Goal: Information Seeking & Learning: Learn about a topic

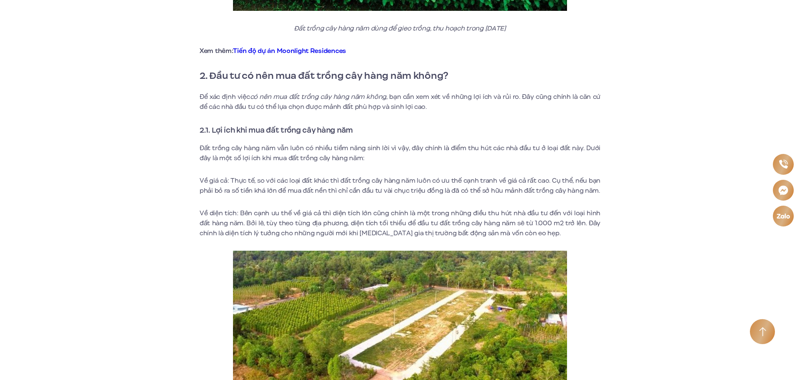
scroll to position [668, 0]
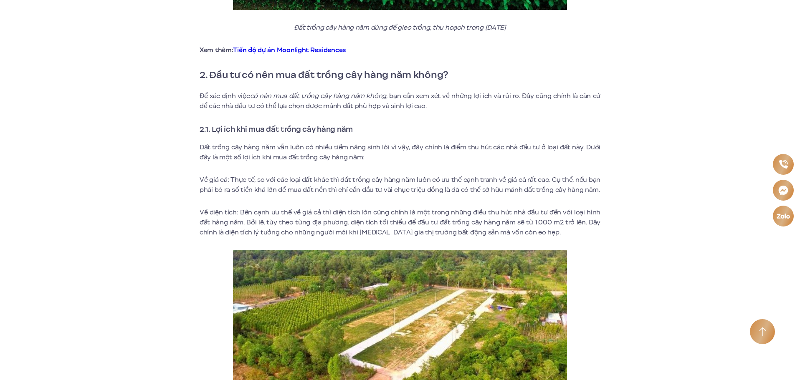
drag, startPoint x: 218, startPoint y: 192, endPoint x: 237, endPoint y: 187, distance: 19.4
click at [226, 189] on p "Về giá cả: Thực tế, so với các loại đất khác thì đất trồng cây hàng năm luôn có…" at bounding box center [399, 185] width 401 height 20
drag, startPoint x: 257, startPoint y: 186, endPoint x: 271, endPoint y: 187, distance: 14.2
click at [269, 187] on p "Về giá cả: Thực tế, so với các loại đất khác thì đất trồng cây hàng năm luôn có…" at bounding box center [399, 185] width 401 height 20
drag, startPoint x: 308, startPoint y: 188, endPoint x: 324, endPoint y: 188, distance: 16.3
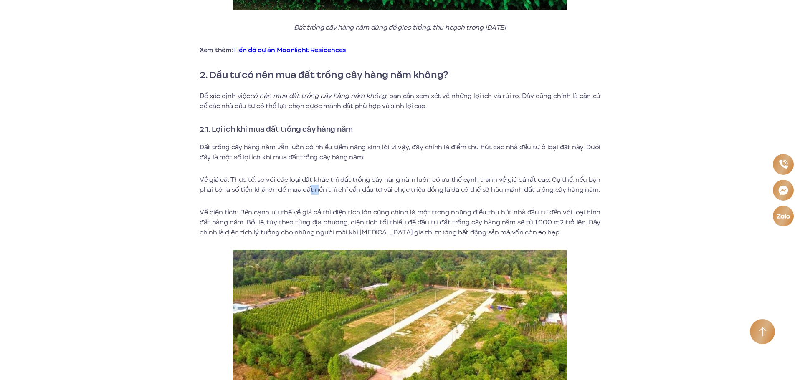
click at [319, 188] on p "Về giá cả: Thực tế, so với các loại đất khác thì đất trồng cây hàng năm luôn có…" at bounding box center [399, 185] width 401 height 20
drag, startPoint x: 333, startPoint y: 188, endPoint x: 348, endPoint y: 189, distance: 15.0
click at [341, 188] on p "Về giá cả: Thực tế, so với các loại đất khác thì đất trồng cây hàng năm luôn có…" at bounding box center [399, 185] width 401 height 20
click at [371, 190] on p "Về giá cả: Thực tế, so với các loại đất khác thì đất trồng cây hàng năm luôn có…" at bounding box center [399, 185] width 401 height 20
drag, startPoint x: 426, startPoint y: 191, endPoint x: 455, endPoint y: 190, distance: 29.2
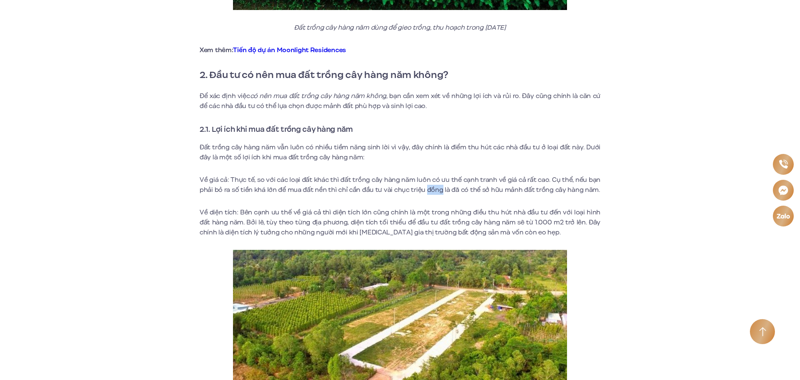
click at [443, 190] on p "Về giá cả: Thực tế, so với các loại đất khác thì đất trồng cây hàng năm luôn có…" at bounding box center [399, 185] width 401 height 20
drag, startPoint x: 252, startPoint y: 214, endPoint x: 270, endPoint y: 212, distance: 18.1
click at [265, 212] on p "Về diện tích: Bên cạnh ưu thế về giá cả thì diện tích lớn cũng chính là một tro…" at bounding box center [399, 222] width 401 height 30
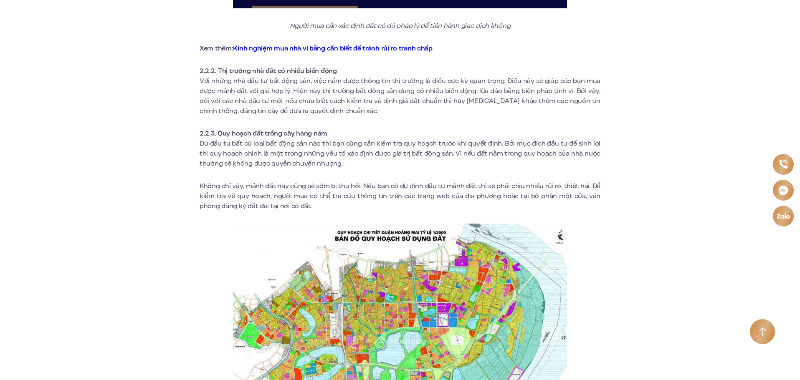
scroll to position [1502, 0]
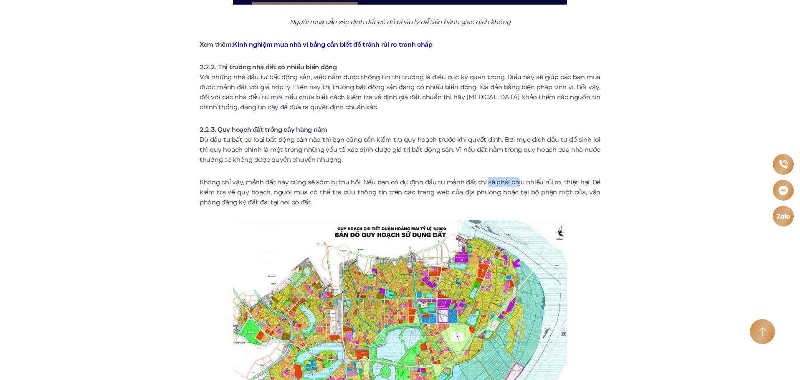
drag, startPoint x: 505, startPoint y: 183, endPoint x: 559, endPoint y: 181, distance: 53.9
click at [528, 182] on p "Không chỉ vậy, mảnh đất này cũng sẽ sớm bị thu hồi. Nếu bạn có dự định đầu tư m…" at bounding box center [399, 192] width 401 height 30
drag, startPoint x: 559, startPoint y: 181, endPoint x: 578, endPoint y: 182, distance: 19.2
click at [574, 182] on p "Không chỉ vậy, mảnh đất này cũng sẽ sớm bị thu hồi. Nếu bạn có dự định đầu tư m…" at bounding box center [399, 192] width 401 height 30
drag, startPoint x: 222, startPoint y: 193, endPoint x: 246, endPoint y: 193, distance: 23.8
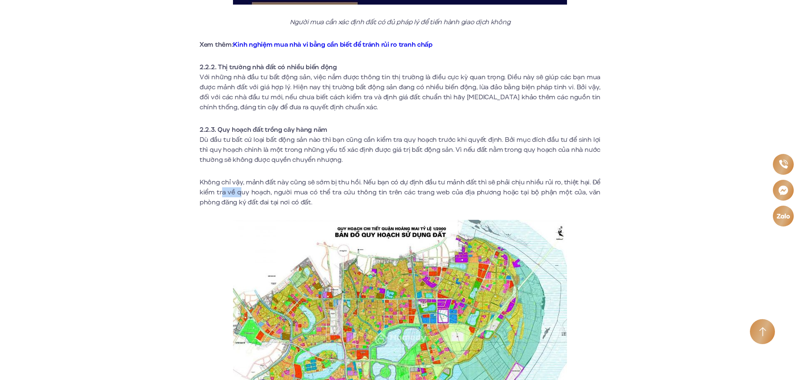
click at [245, 193] on p "Không chỉ vậy, mảnh đất này cũng sẽ sớm bị thu hồi. Nếu bạn có dự định đầu tư m…" at bounding box center [399, 192] width 401 height 30
click at [301, 192] on p "Không chỉ vậy, mảnh đất này cũng sẽ sớm bị thu hồi. Nếu bạn có dự định đầu tư m…" at bounding box center [399, 192] width 401 height 30
drag, startPoint x: 326, startPoint y: 191, endPoint x: 371, endPoint y: 192, distance: 45.9
click at [364, 192] on p "Không chỉ vậy, mảnh đất này cũng sẽ sớm bị thu hồi. Nếu bạn có dự định đầu tư m…" at bounding box center [399, 192] width 401 height 30
drag, startPoint x: 371, startPoint y: 192, endPoint x: 416, endPoint y: 193, distance: 44.7
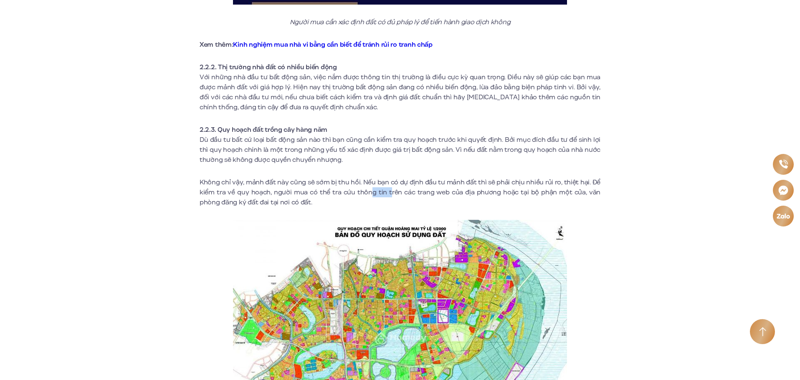
click at [414, 193] on p "Không chỉ vậy, mảnh đất này cũng sẽ sớm bị thu hồi. Nếu bạn có dự định đầu tư m…" at bounding box center [399, 192] width 401 height 30
drag, startPoint x: 454, startPoint y: 195, endPoint x: 469, endPoint y: 196, distance: 15.4
click at [467, 196] on p "Không chỉ vậy, mảnh đất này cũng sẽ sớm bị thu hồi. Nếu bạn có dự định đầu tư m…" at bounding box center [399, 192] width 401 height 30
drag, startPoint x: 496, startPoint y: 197, endPoint x: 520, endPoint y: 196, distance: 24.2
click at [511, 197] on p "Không chỉ vậy, mảnh đất này cũng sẽ sớm bị thu hồi. Nếu bạn có dự định đầu tư m…" at bounding box center [399, 192] width 401 height 30
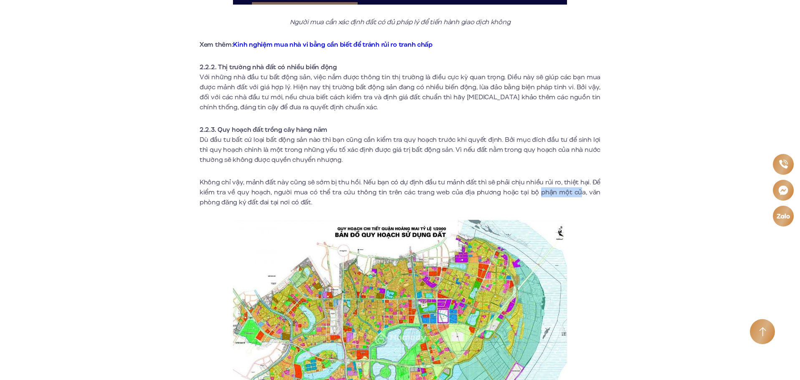
drag, startPoint x: 547, startPoint y: 196, endPoint x: 586, endPoint y: 197, distance: 39.2
click at [586, 197] on p "Không chỉ vậy, mảnh đất này cũng sẽ sớm bị thu hồi. Nếu bạn có dự định đầu tư m…" at bounding box center [399, 192] width 401 height 30
drag, startPoint x: 223, startPoint y: 205, endPoint x: 281, endPoint y: 207, distance: 57.6
click at [257, 206] on p "Không chỉ vậy, mảnh đất này cũng sẽ sớm bị thu hồi. Nếu bạn có dự định đầu tư m…" at bounding box center [399, 192] width 401 height 30
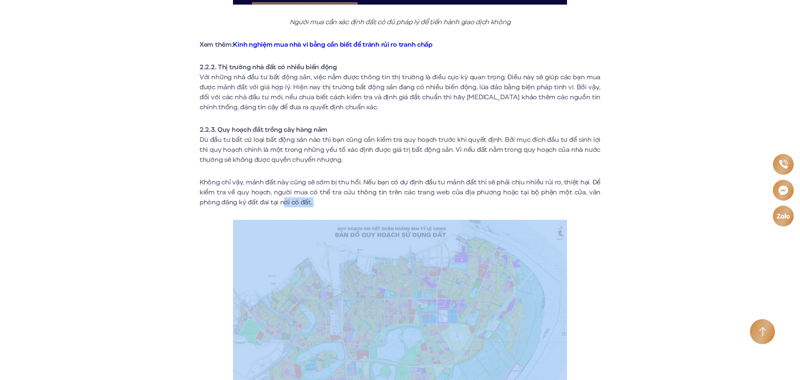
drag, startPoint x: 285, startPoint y: 207, endPoint x: 303, endPoint y: 216, distance: 19.0
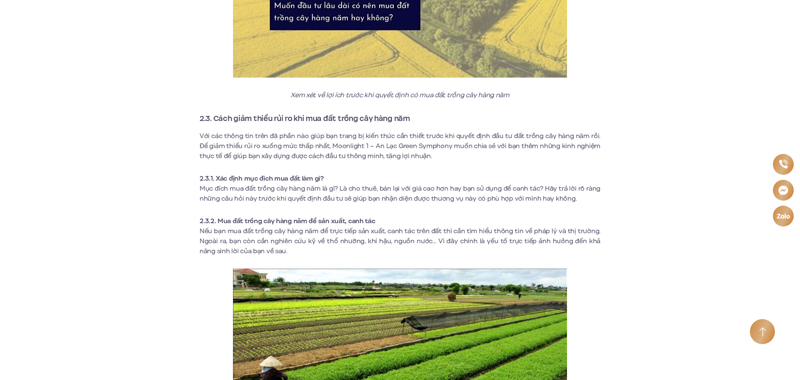
scroll to position [2254, 0]
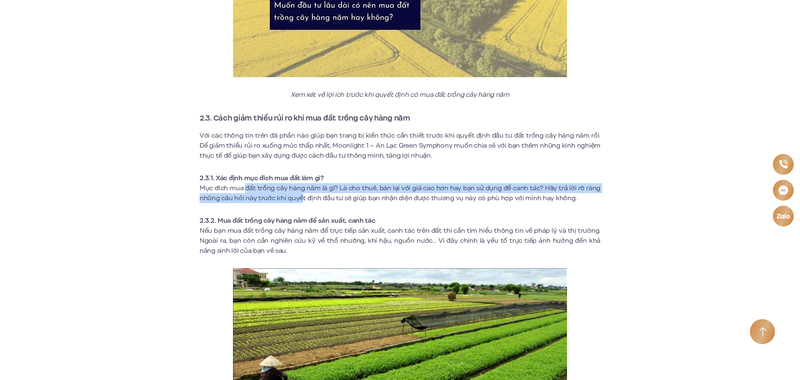
drag, startPoint x: 252, startPoint y: 189, endPoint x: 300, endPoint y: 194, distance: 49.1
click at [300, 194] on p "Mục đích mua đất trồng cây hàng năm là gì? Là cho thuê, bán lại với giá cao hơn…" at bounding box center [399, 193] width 401 height 20
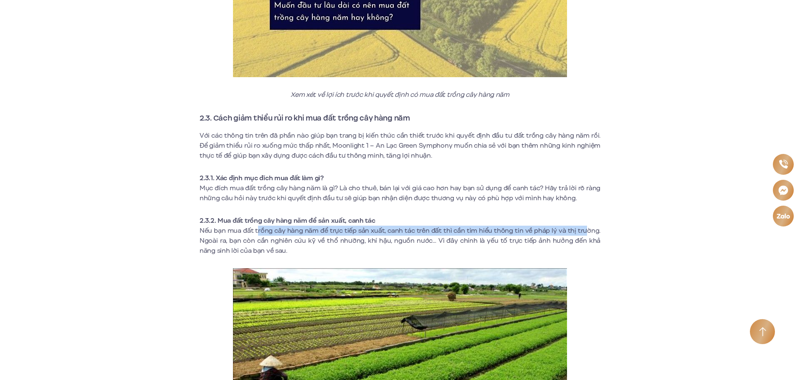
drag, startPoint x: 257, startPoint y: 231, endPoint x: 560, endPoint y: 232, distance: 303.0
click at [582, 231] on p "Nếu bạn mua đất trồng cây hàng năm để trực tiếp sản xuất, canh tác trên đất thì…" at bounding box center [399, 241] width 401 height 30
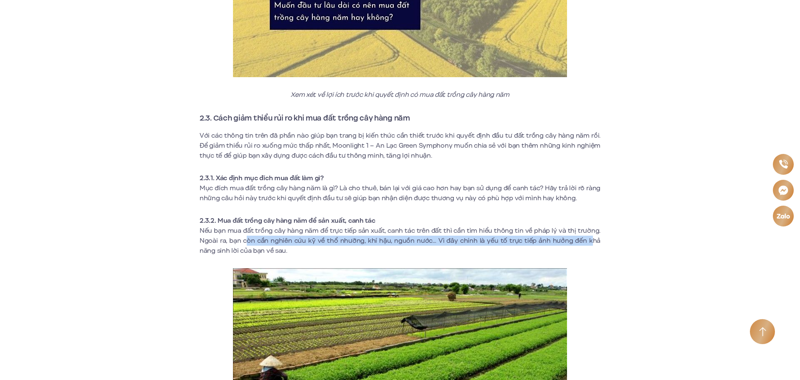
drag, startPoint x: 255, startPoint y: 240, endPoint x: 595, endPoint y: 250, distance: 339.4
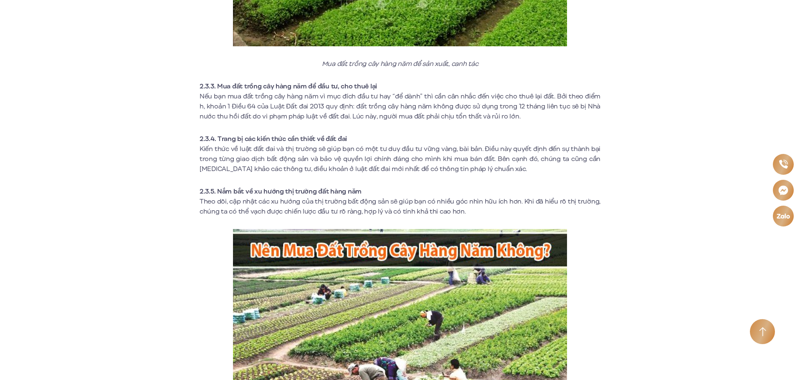
scroll to position [2713, 0]
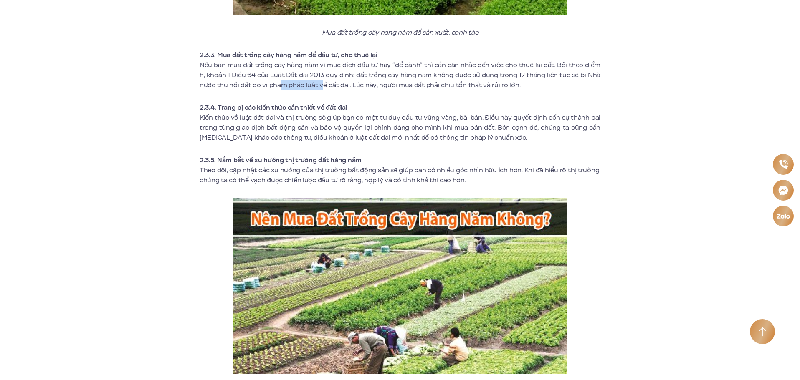
drag, startPoint x: 302, startPoint y: 84, endPoint x: 328, endPoint y: 86, distance: 26.0
click at [324, 86] on p "Nếu bạn mua đất trồng cây hàng năm vì mục đích đầu tư hay “để dành” thì cần cân…" at bounding box center [399, 75] width 401 height 30
drag, startPoint x: 395, startPoint y: 85, endPoint x: 437, endPoint y: 84, distance: 41.7
click at [434, 85] on p "Nếu bạn mua đất trồng cây hàng năm vì mục đích đầu tư hay “để dành” thì cần cân…" at bounding box center [399, 75] width 401 height 30
drag, startPoint x: 455, startPoint y: 84, endPoint x: 520, endPoint y: 88, distance: 65.3
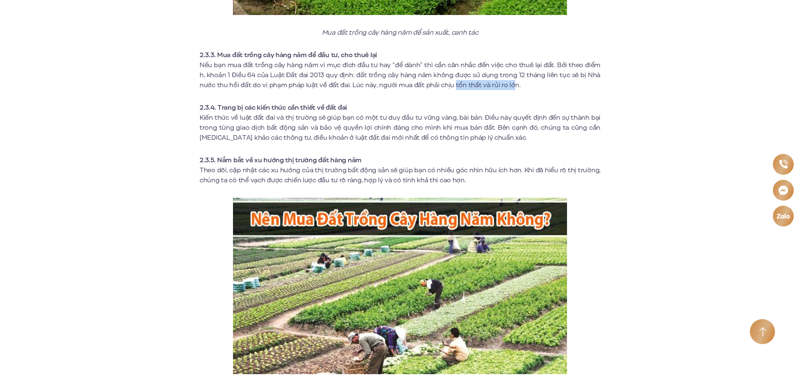
click at [515, 88] on p "Nếu bạn mua đất trồng cây hàng năm vì mục đích đầu tư hay “để dành” thì cần cân…" at bounding box center [399, 75] width 401 height 30
click at [457, 71] on p "Nếu bạn mua đất trồng cây hàng năm vì mục đích đầu tư hay “để dành” thì cần cân…" at bounding box center [399, 75] width 401 height 30
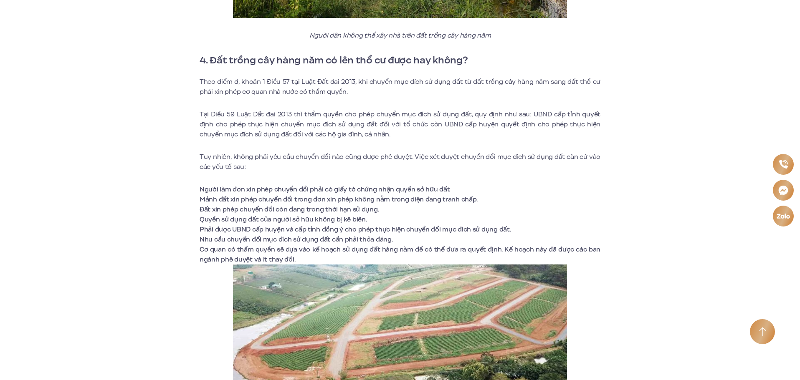
scroll to position [3464, 0]
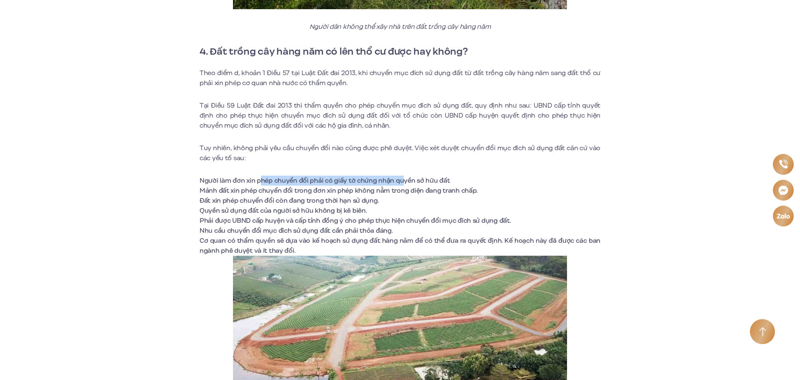
drag, startPoint x: 265, startPoint y: 179, endPoint x: 274, endPoint y: 189, distance: 13.6
click at [399, 183] on li "Người làm đơn xin phép chuyển đổi phải có giấy tờ chứng nhận quyền sở hữu đất" at bounding box center [399, 181] width 401 height 10
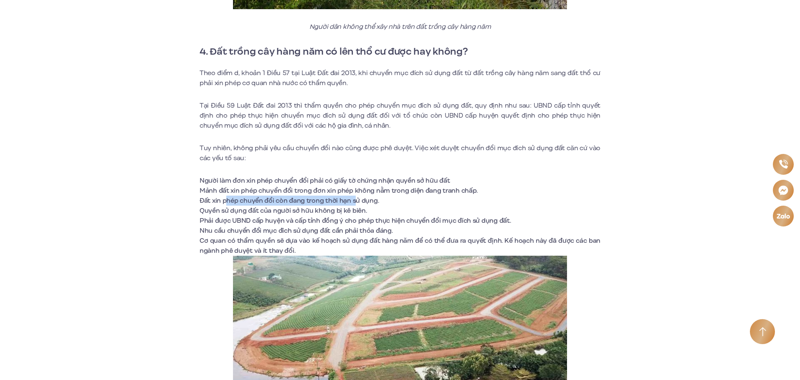
drag, startPoint x: 232, startPoint y: 197, endPoint x: 354, endPoint y: 200, distance: 121.9
click at [354, 199] on li "Đất xin phép chuyển đổi còn đang trong thời hạn sử dụng." at bounding box center [399, 201] width 401 height 10
drag, startPoint x: 213, startPoint y: 210, endPoint x: 348, endPoint y: 209, distance: 134.4
click at [348, 209] on li "Quyền sử dụng đất của người sở hữu không bị kê biên." at bounding box center [399, 211] width 401 height 10
drag, startPoint x: 220, startPoint y: 216, endPoint x: 351, endPoint y: 223, distance: 130.8
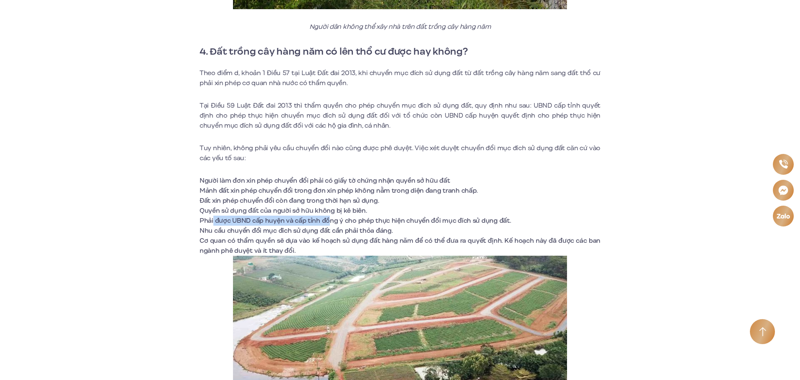
click at [335, 218] on li "Phải được UBND cấp huyện và cấp tỉnh đồng ý cho phép thực hiện chuyển đổi mục đ…" at bounding box center [399, 221] width 401 height 10
drag, startPoint x: 278, startPoint y: 221, endPoint x: 299, endPoint y: 220, distance: 20.9
click at [278, 221] on li "Phải được UBND cấp huyện và cấp tỉnh đồng ý cho phép thực hiện chuyển đổi mục đ…" at bounding box center [399, 221] width 401 height 10
drag, startPoint x: 348, startPoint y: 219, endPoint x: 361, endPoint y: 219, distance: 12.1
click at [351, 219] on li "Phải được UBND cấp huyện và cấp tỉnh đồng ý cho phép thực hiện chuyển đổi mục đ…" at bounding box center [399, 221] width 401 height 10
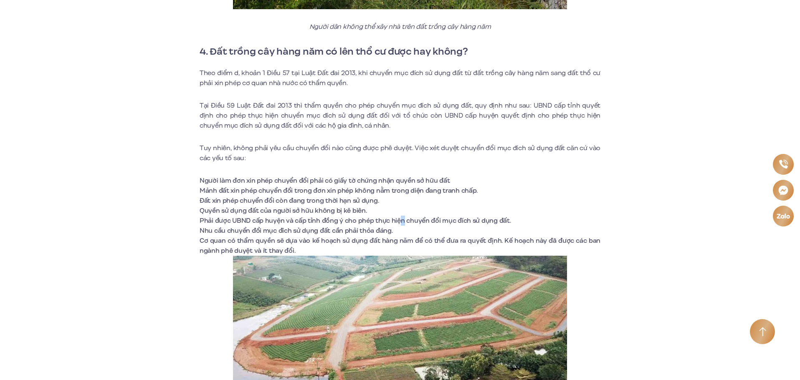
click at [409, 217] on li "Phải được UBND cấp huyện và cấp tỉnh đồng ý cho phép thực hiện chuyển đổi mục đ…" at bounding box center [399, 221] width 401 height 10
drag, startPoint x: 254, startPoint y: 231, endPoint x: 349, endPoint y: 231, distance: 95.6
click at [349, 231] on li "Nhu cầu chuyển đổi mục đích sử dụng đất cần phải thỏa đáng." at bounding box center [399, 231] width 401 height 10
drag, startPoint x: 255, startPoint y: 239, endPoint x: 315, endPoint y: 240, distance: 60.1
click at [315, 240] on li "Cơ quan có thẩm quyền sẽ dựa vào kế hoạch sử dụng đất hàng năm để có thể đưa ra…" at bounding box center [399, 246] width 401 height 20
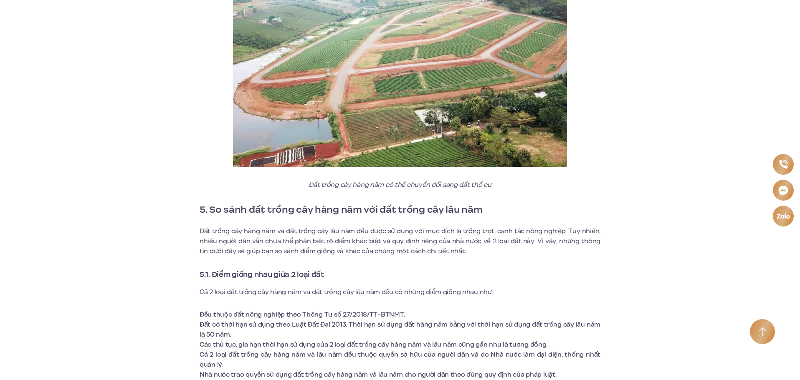
scroll to position [3839, 0]
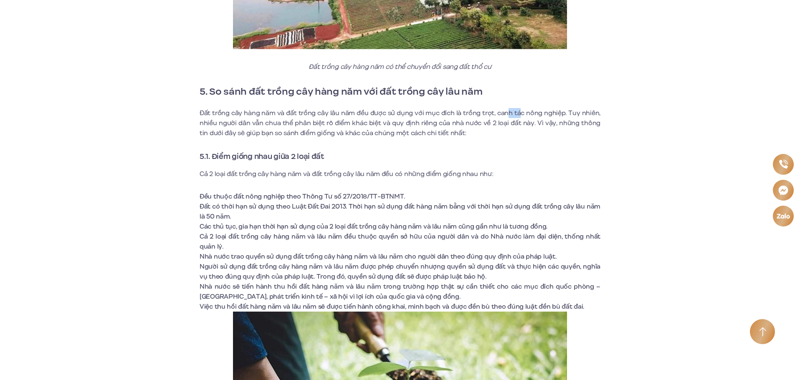
drag, startPoint x: 510, startPoint y: 113, endPoint x: 531, endPoint y: 114, distance: 20.5
click at [529, 114] on p "Đất trồng cây hàng năm và đất trồng cây lâu năm đều được sử dụng với mục đích l…" at bounding box center [399, 123] width 401 height 30
drag, startPoint x: 560, startPoint y: 113, endPoint x: 570, endPoint y: 120, distance: 12.0
click at [576, 114] on p "Đất trồng cây hàng năm và đất trồng cây lâu năm đều được sử dụng với mục đích l…" at bounding box center [399, 123] width 401 height 30
click at [243, 121] on p "Đất trồng cây hàng năm và đất trồng cây lâu năm đều được sử dụng với mục đích l…" at bounding box center [399, 123] width 401 height 30
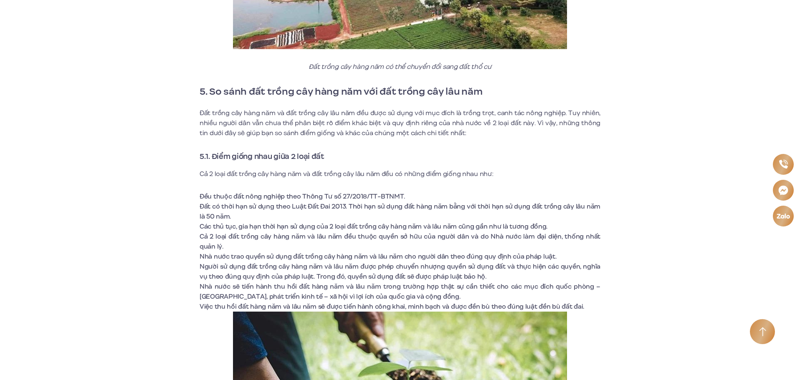
drag, startPoint x: 293, startPoint y: 123, endPoint x: 316, endPoint y: 123, distance: 22.5
click at [294, 123] on p "Đất trồng cây hàng năm và đất trồng cây lâu năm đều được sử dụng với mục đích l…" at bounding box center [399, 123] width 401 height 30
drag, startPoint x: 381, startPoint y: 121, endPoint x: 422, endPoint y: 121, distance: 41.7
click at [382, 121] on p "Đất trồng cây hàng năm và đất trồng cây lâu năm đều được sử dụng với mục đích l…" at bounding box center [399, 123] width 401 height 30
drag, startPoint x: 453, startPoint y: 121, endPoint x: 486, endPoint y: 121, distance: 33.4
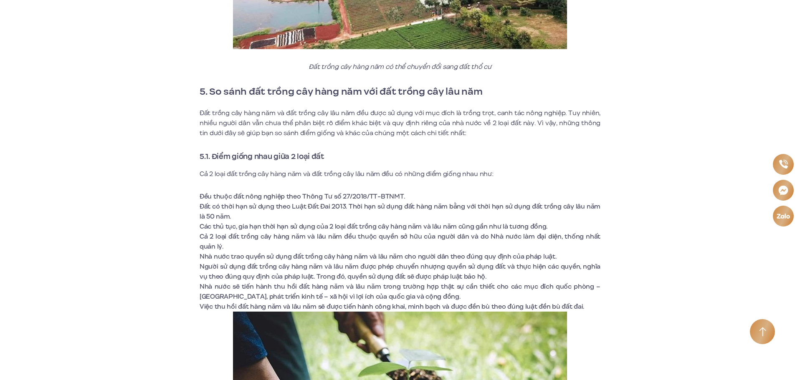
click at [461, 121] on p "Đất trồng cây hàng năm và đất trồng cây lâu năm đều được sử dụng với mục đích l…" at bounding box center [399, 123] width 401 height 30
drag, startPoint x: 505, startPoint y: 121, endPoint x: 527, endPoint y: 121, distance: 21.7
click at [525, 121] on p "Đất trồng cây hàng năm và đất trồng cây lâu năm đều được sử dụng với mục đích l…" at bounding box center [399, 123] width 401 height 30
drag, startPoint x: 556, startPoint y: 124, endPoint x: 565, endPoint y: 125, distance: 9.7
click at [564, 125] on p "Đất trồng cây hàng năm và đất trồng cây lâu năm đều được sử dụng với mục đích l…" at bounding box center [399, 123] width 401 height 30
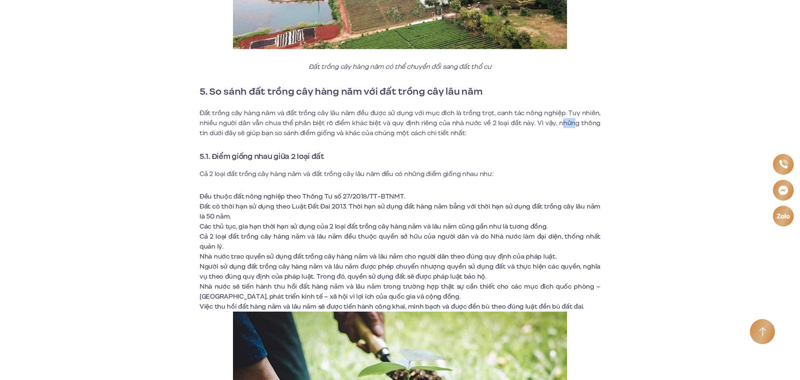
scroll to position [3881, 0]
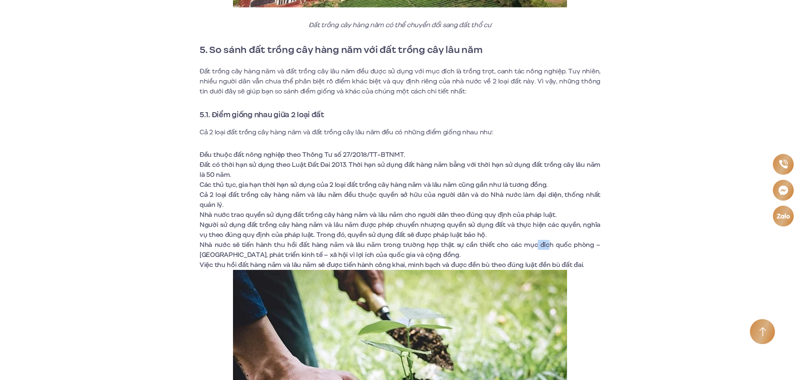
drag, startPoint x: 538, startPoint y: 245, endPoint x: 569, endPoint y: 245, distance: 30.5
click at [550, 245] on li "Nhà nước sẽ tiến hành thu hồi đất hàng năm và lâu năm trong trường hợp thật sự …" at bounding box center [399, 250] width 401 height 20
click at [588, 245] on li "Nhà nước sẽ tiến hành thu hồi đất hàng năm và lâu năm trong trường hợp thật sự …" at bounding box center [399, 250] width 401 height 20
drag, startPoint x: 350, startPoint y: 255, endPoint x: 364, endPoint y: 257, distance: 13.4
click at [363, 256] on li "Nhà nước sẽ tiến hành thu hồi đất hàng năm và lâu năm trong trường hợp thật sự …" at bounding box center [399, 250] width 401 height 20
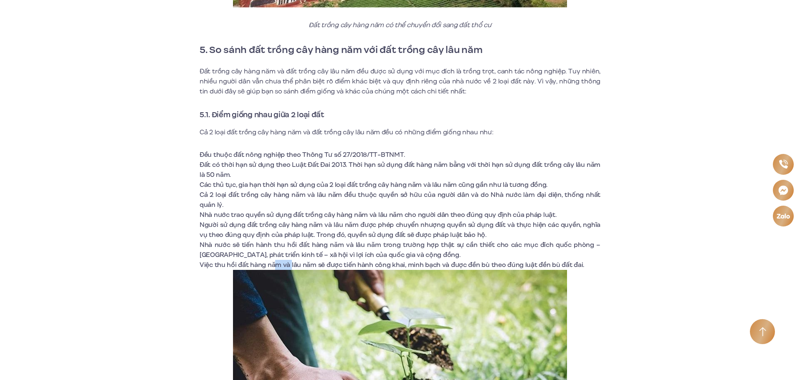
drag, startPoint x: 294, startPoint y: 263, endPoint x: 323, endPoint y: 263, distance: 28.8
click at [306, 263] on li "Việc thu hồi đất hàng năm và lâu năm sẽ được tiến hành công khai, minh bạch và …" at bounding box center [399, 265] width 401 height 10
drag, startPoint x: 347, startPoint y: 264, endPoint x: 368, endPoint y: 263, distance: 20.9
click at [357, 264] on li "Việc thu hồi đất hàng năm và lâu năm sẽ được tiến hành công khai, minh bạch và …" at bounding box center [399, 265] width 401 height 10
drag, startPoint x: 374, startPoint y: 262, endPoint x: 415, endPoint y: 263, distance: 40.5
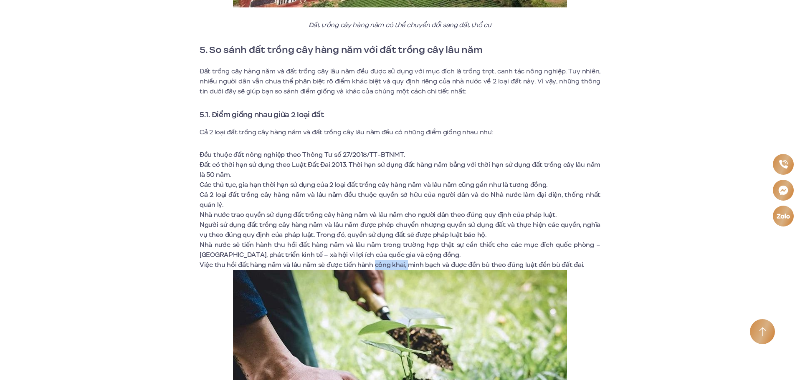
click at [407, 263] on li "Việc thu hồi đất hàng năm và lâu năm sẽ được tiến hành công khai, minh bạch và …" at bounding box center [399, 265] width 401 height 10
drag, startPoint x: 478, startPoint y: 263, endPoint x: 529, endPoint y: 263, distance: 51.3
click at [525, 263] on li "Việc thu hồi đất hàng năm và lâu năm sẽ được tiến hành công khai, minh bạch và …" at bounding box center [399, 265] width 401 height 10
drag, startPoint x: 549, startPoint y: 264, endPoint x: 565, endPoint y: 265, distance: 15.5
click at [560, 264] on li "Việc thu hồi đất hàng năm và lâu năm sẽ được tiến hành công khai, minh bạch và …" at bounding box center [399, 265] width 401 height 10
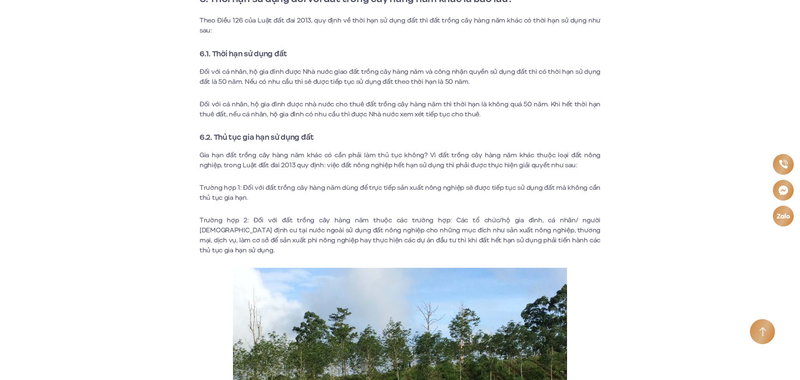
scroll to position [5092, 0]
drag, startPoint x: 353, startPoint y: 187, endPoint x: 388, endPoint y: 189, distance: 35.1
click at [386, 189] on p "Trường hợp 1: Đối với đất trồng cây hàng năm dùng để trực tiếp sản xuất nông ng…" at bounding box center [399, 192] width 401 height 20
drag, startPoint x: 428, startPoint y: 191, endPoint x: 465, endPoint y: 192, distance: 36.8
click at [457, 192] on p "Trường hợp 1: Đối với đất trồng cây hàng năm dùng để trực tiếp sản xuất nông ng…" at bounding box center [399, 192] width 401 height 20
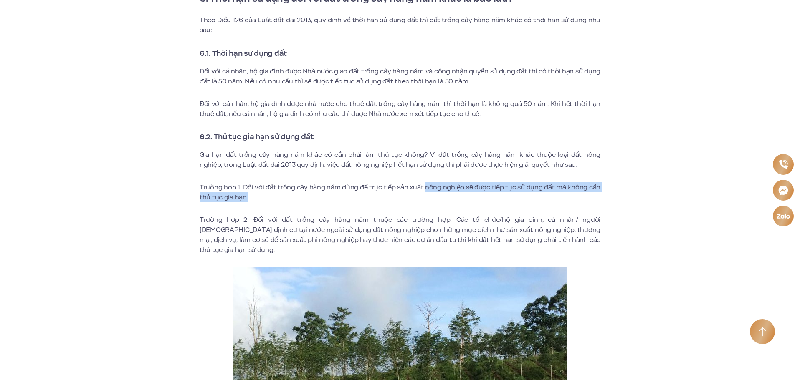
click at [525, 189] on p "Trường hợp 1: Đối với đất trồng cây hàng năm dùng để trực tiếp sản xuất nông ng…" at bounding box center [399, 192] width 401 height 20
drag, startPoint x: 433, startPoint y: 189, endPoint x: 463, endPoint y: 189, distance: 30.1
click at [447, 189] on p "Trường hợp 1: Đối với đất trồng cây hàng năm dùng để trực tiếp sản xuất nông ng…" at bounding box center [399, 192] width 401 height 20
drag, startPoint x: 501, startPoint y: 188, endPoint x: 528, endPoint y: 188, distance: 26.3
click at [512, 188] on p "Trường hợp 1: Đối với đất trồng cây hàng năm dùng để trực tiếp sản xuất nông ng…" at bounding box center [399, 192] width 401 height 20
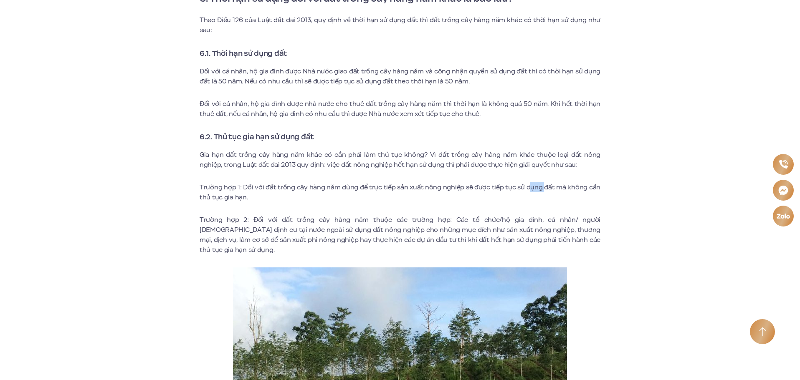
drag, startPoint x: 537, startPoint y: 188, endPoint x: 570, endPoint y: 194, distance: 33.6
click at [555, 189] on p "Trường hợp 1: Đối với đất trồng cây hàng năm dùng để trực tiếp sản xuất nông ng…" at bounding box center [399, 192] width 401 height 20
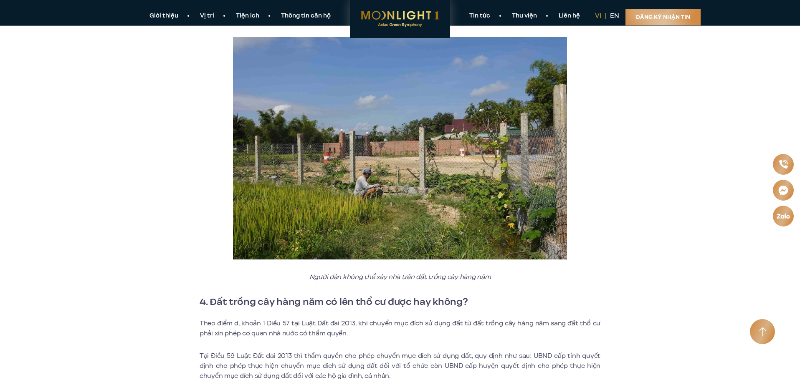
scroll to position [3047, 0]
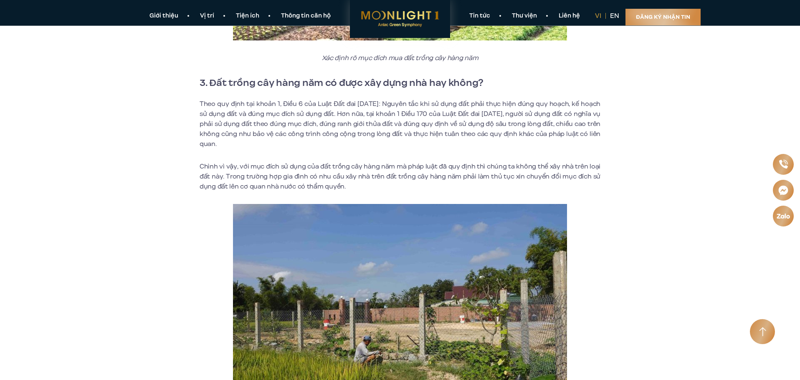
click at [173, 13] on link "Giới thiệu" at bounding box center [164, 16] width 50 height 9
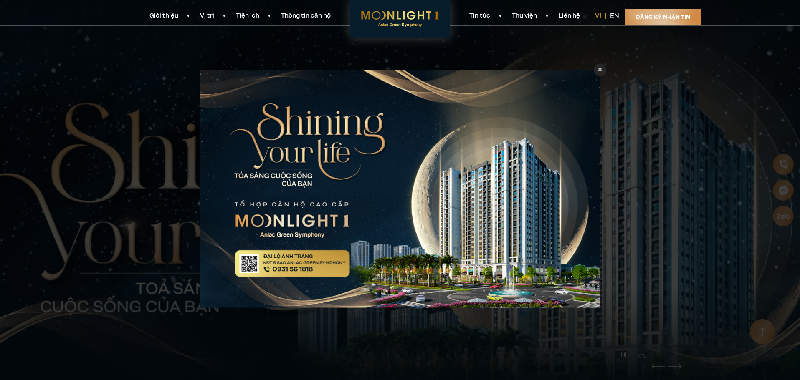
scroll to position [5, 0]
